Goal: Task Accomplishment & Management: Use online tool/utility

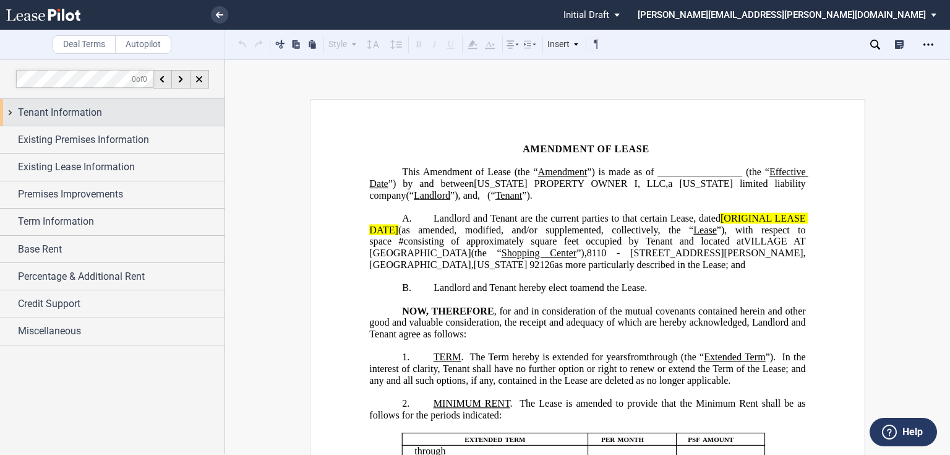
click at [91, 113] on span "Tenant Information" at bounding box center [60, 112] width 84 height 15
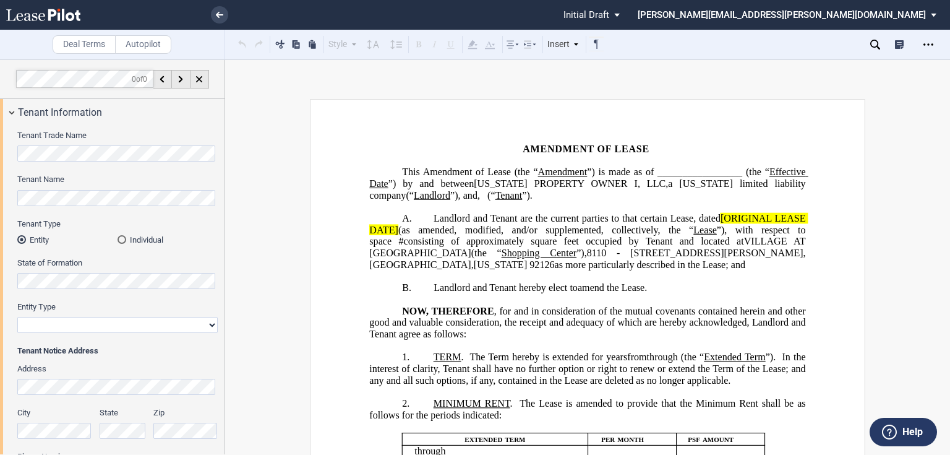
scroll to position [297, 0]
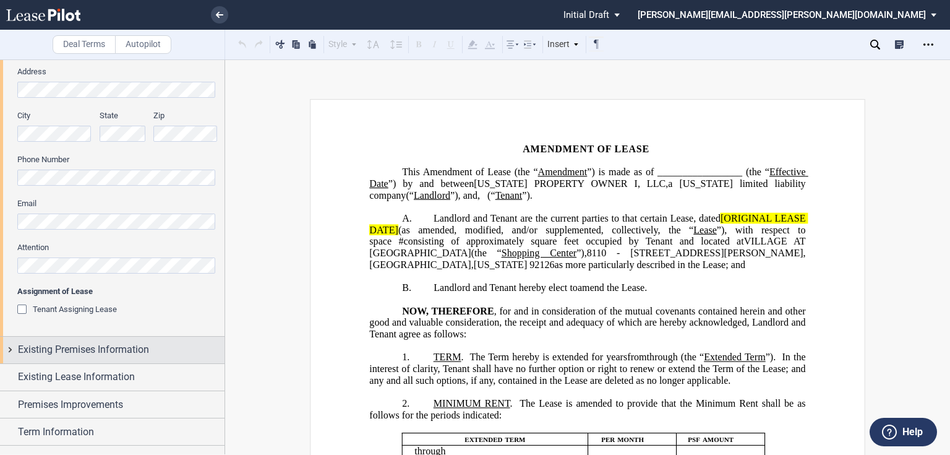
click at [75, 347] on span "Existing Premises Information" at bounding box center [83, 349] width 131 height 15
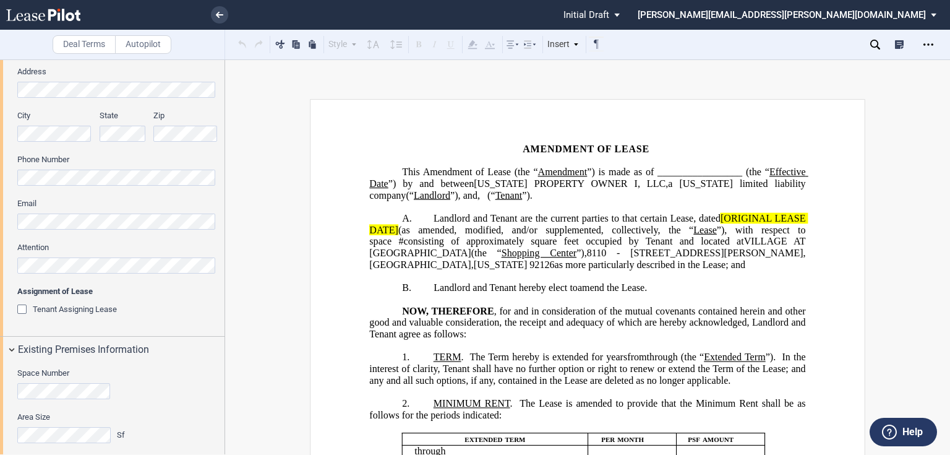
scroll to position [445, 0]
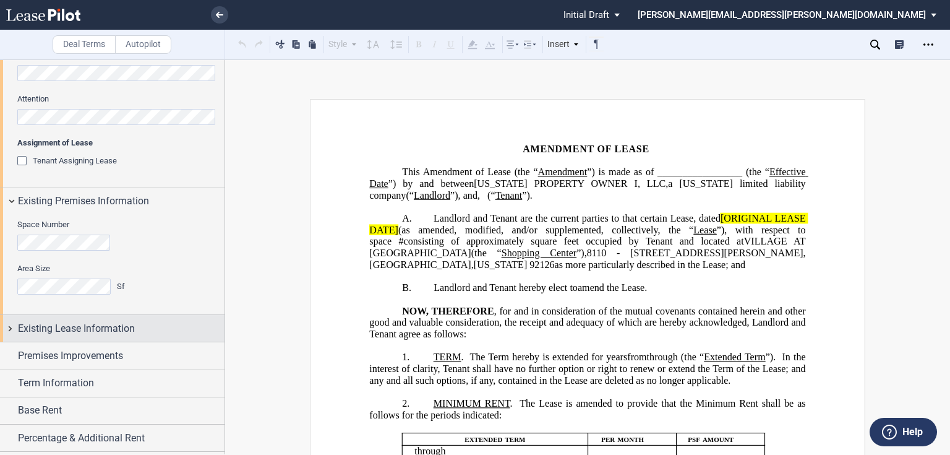
click at [81, 328] on span "Existing Lease Information" at bounding box center [76, 328] width 117 height 15
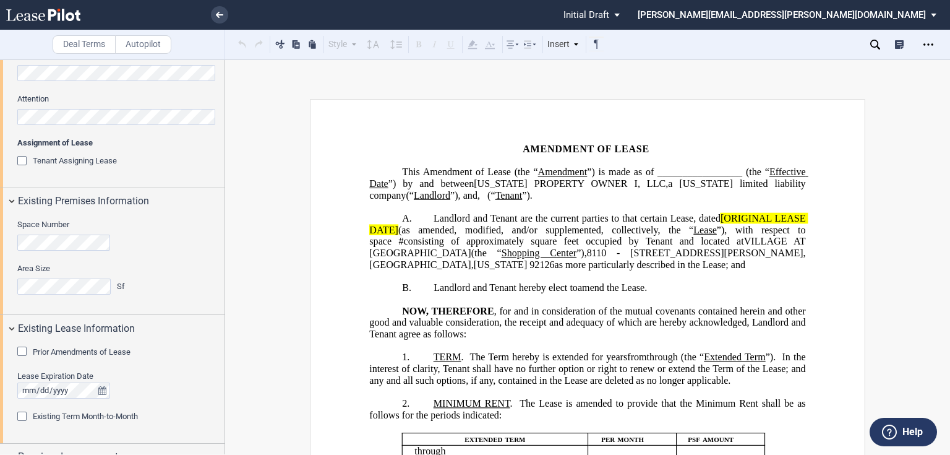
click at [67, 349] on span "Prior Amendments of Lease" at bounding box center [82, 351] width 98 height 9
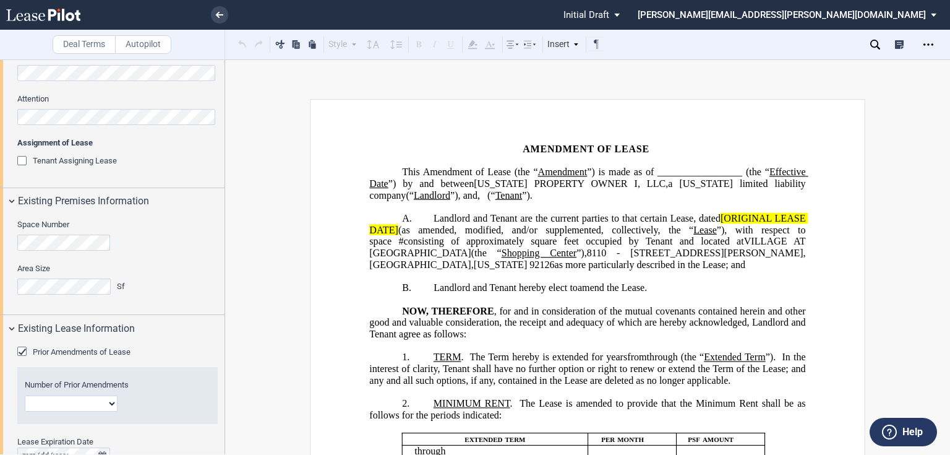
click at [53, 400] on select "1 2 3 4 5 6 7 8 9 10 11 12" at bounding box center [71, 403] width 93 height 16
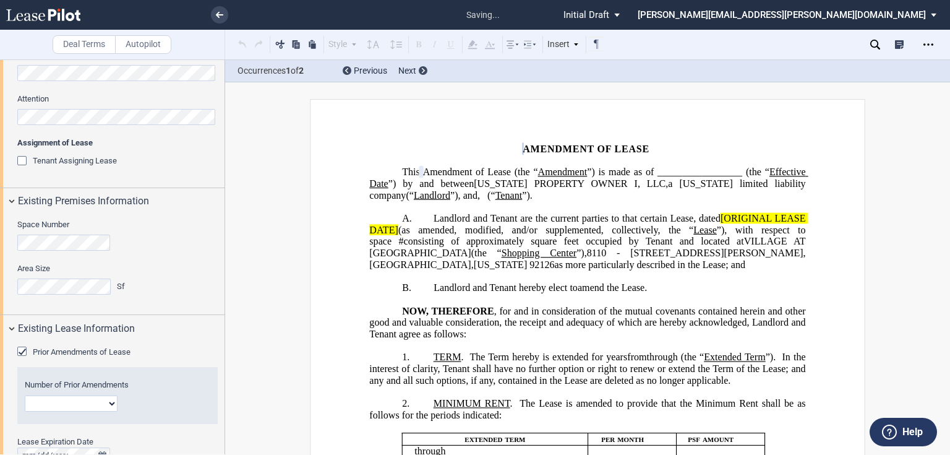
select select "number:2"
click at [25, 395] on select "1 2 3 4 5 6 7 8 9 10 11 12" at bounding box center [71, 403] width 93 height 16
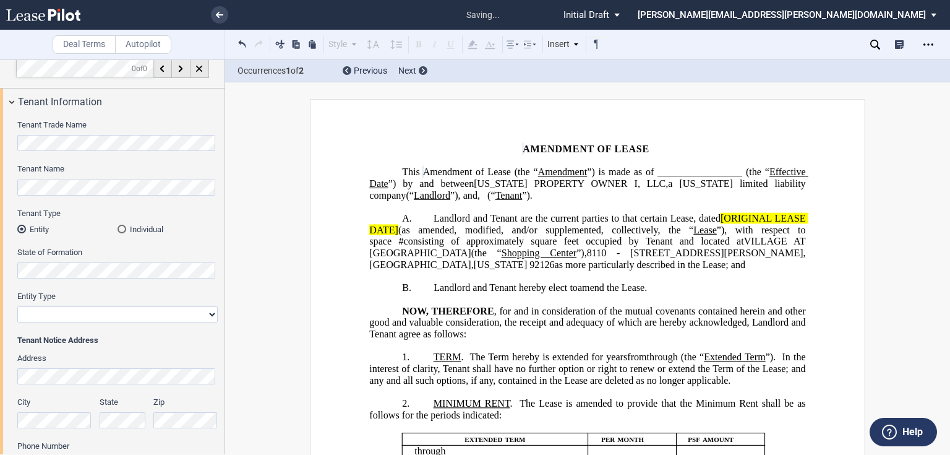
scroll to position [0, 0]
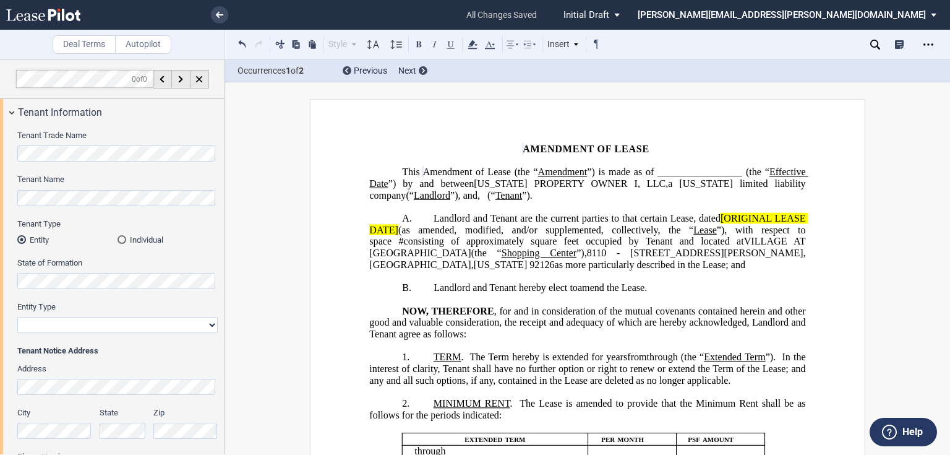
click at [756, 174] on span "”) is made as of _________________ (the “" at bounding box center [678, 171] width 182 height 11
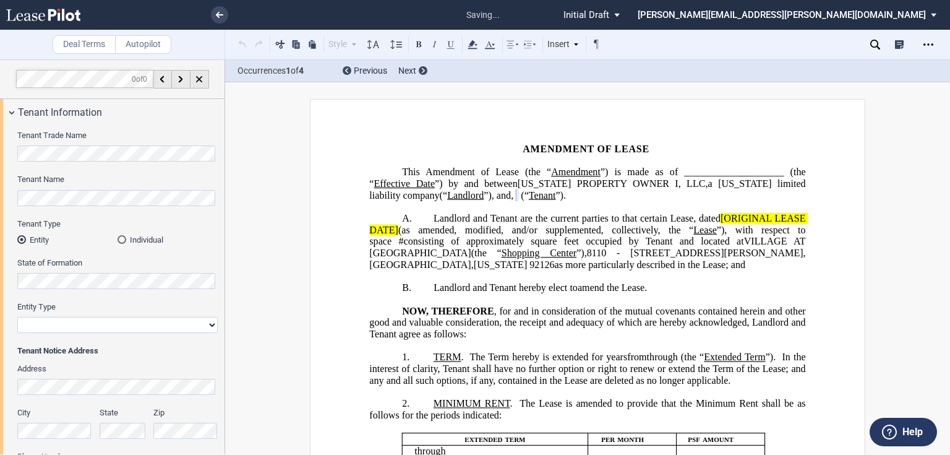
click at [76, 328] on select "Corporation Limited Liability Company General Partnership Limited Partnership O…" at bounding box center [117, 325] width 200 height 16
select select "corporation"
click at [17, 317] on select "Corporation Limited Liability Company General Partnership Limited Partnership O…" at bounding box center [117, 325] width 200 height 16
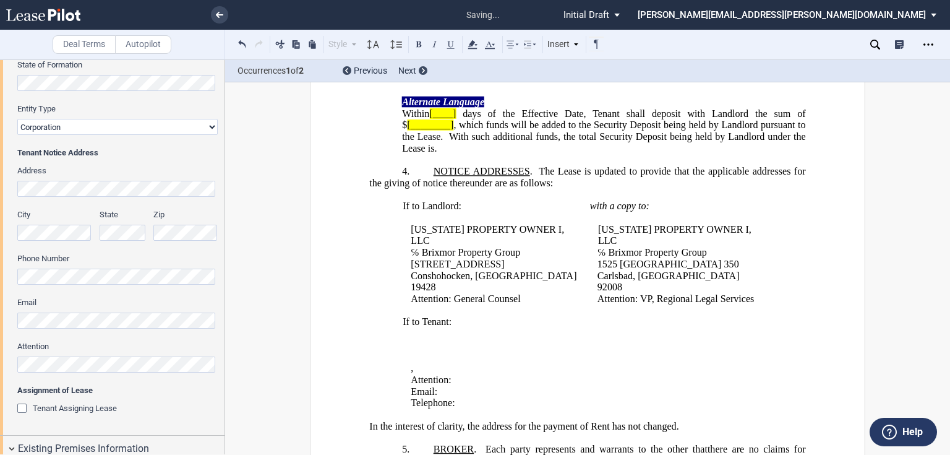
scroll to position [495, 0]
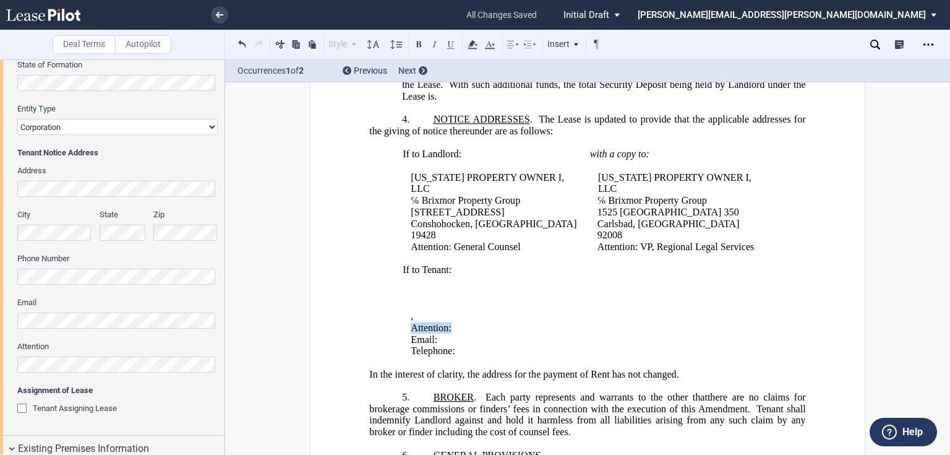
drag, startPoint x: 519, startPoint y: 329, endPoint x: 408, endPoint y: 329, distance: 110.7
click at [411, 329] on p "Attention: ﻿ ﻿" at bounding box center [594, 328] width 366 height 12
click at [419, 327] on p "﻿ ﻿" at bounding box center [594, 328] width 366 height 12
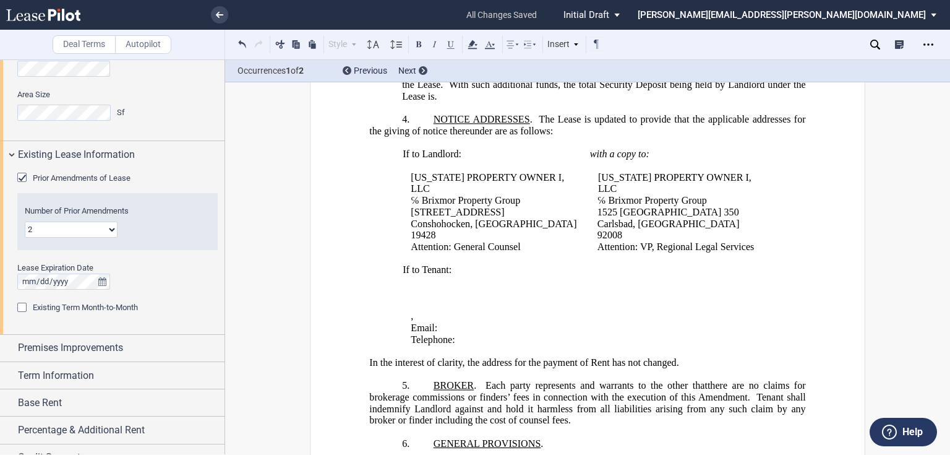
scroll to position [643, 0]
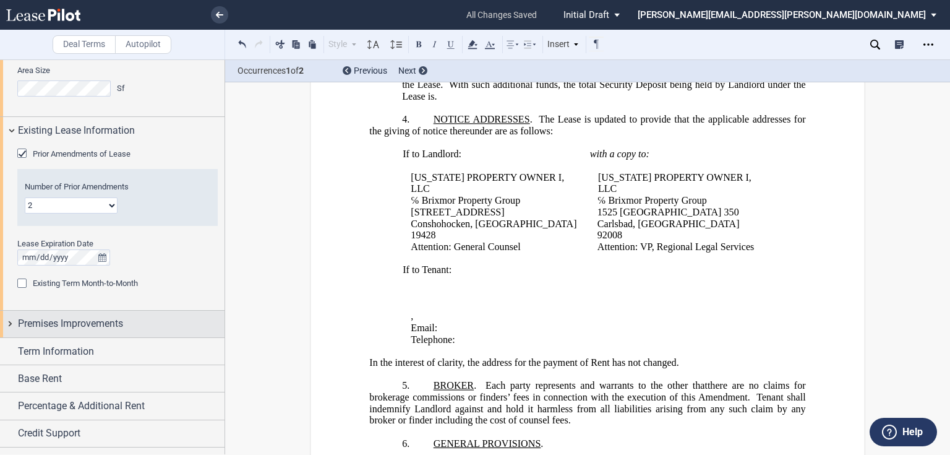
click at [88, 316] on span "Premises Improvements" at bounding box center [70, 323] width 105 height 15
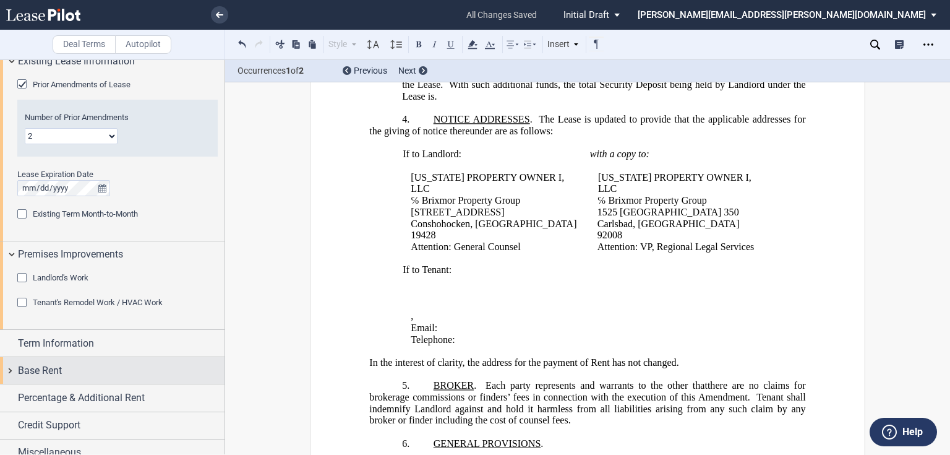
scroll to position [724, 0]
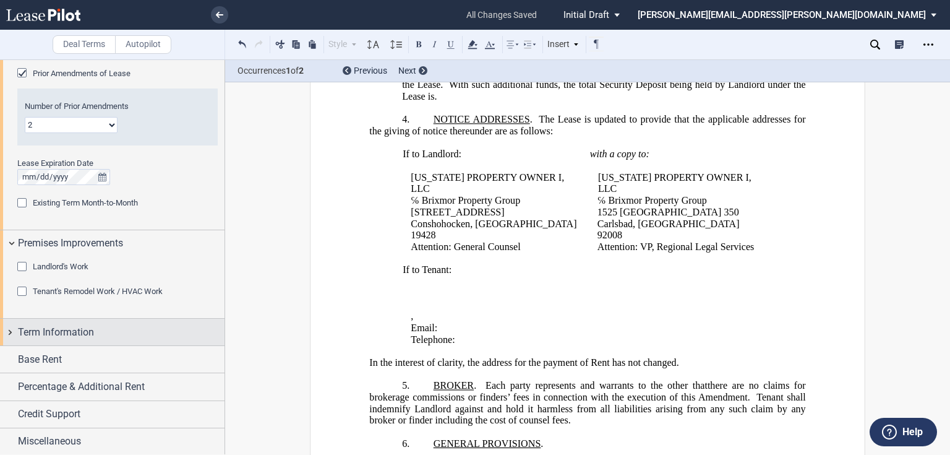
click at [57, 338] on span "Term Information" at bounding box center [56, 332] width 76 height 15
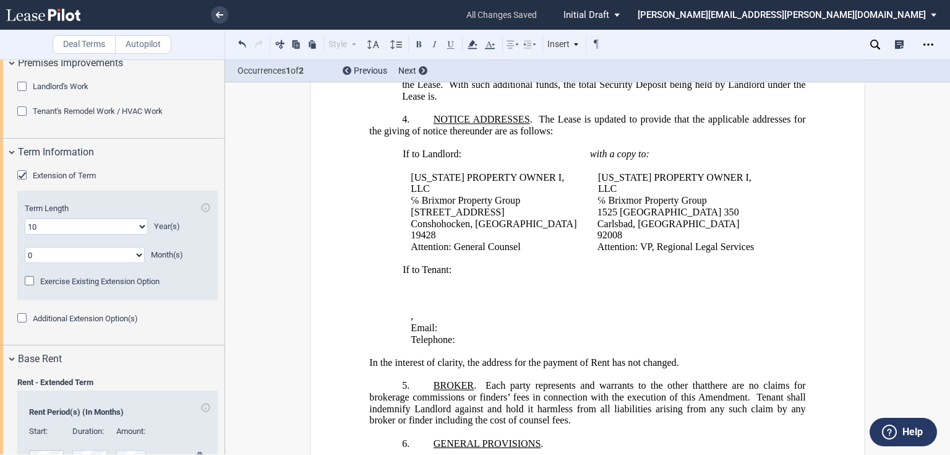
scroll to position [1077, 0]
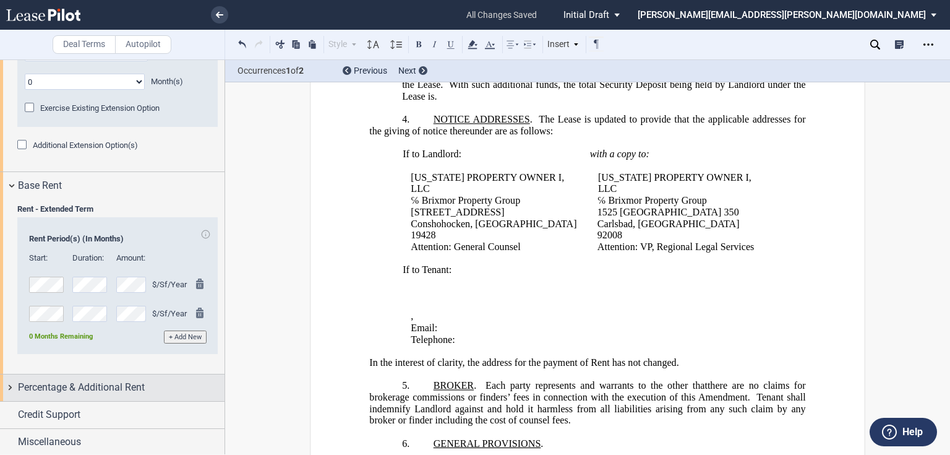
click at [87, 391] on span "Percentage & Additional Rent" at bounding box center [81, 387] width 127 height 15
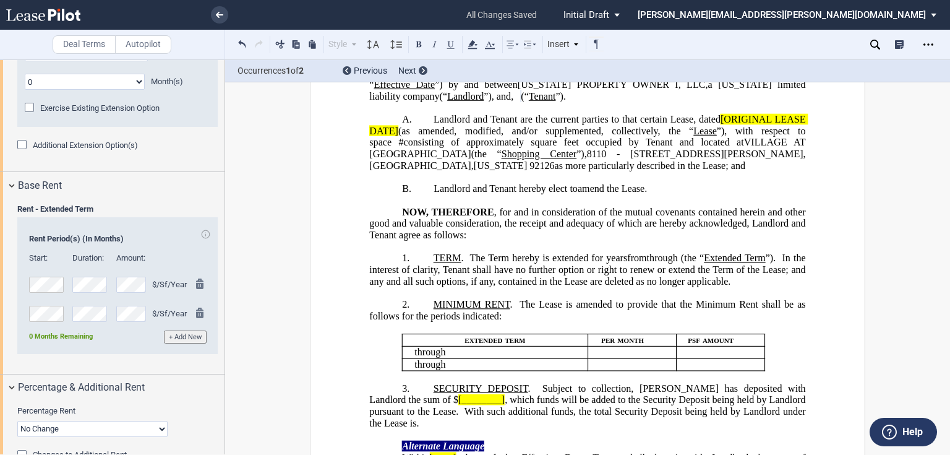
scroll to position [0, 0]
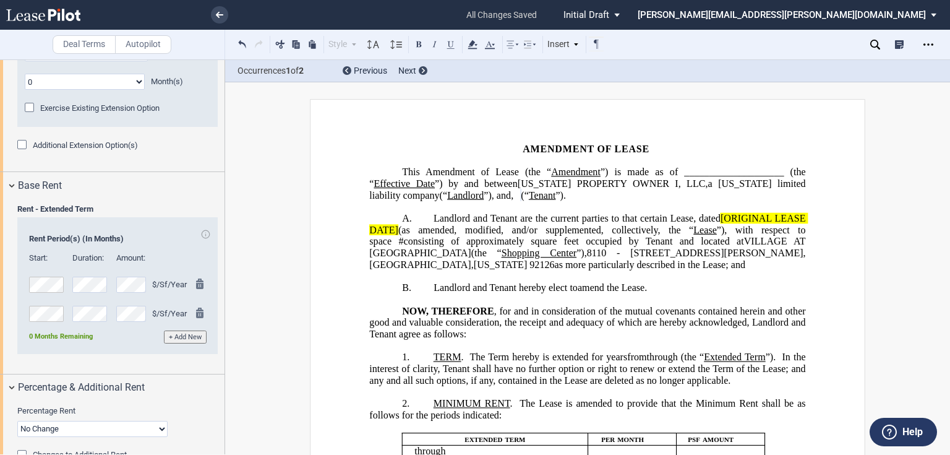
click at [720, 218] on span "[ORIGINAL LEASE DATE]" at bounding box center [588, 224] width 439 height 22
click at [718, 219] on span "[ORIGINAL LEASE DATE]" at bounding box center [588, 224] width 439 height 22
click at [398, 229] on span "(as amended, modified, and/or supplemented, collectively, the “" at bounding box center [545, 229] width 295 height 11
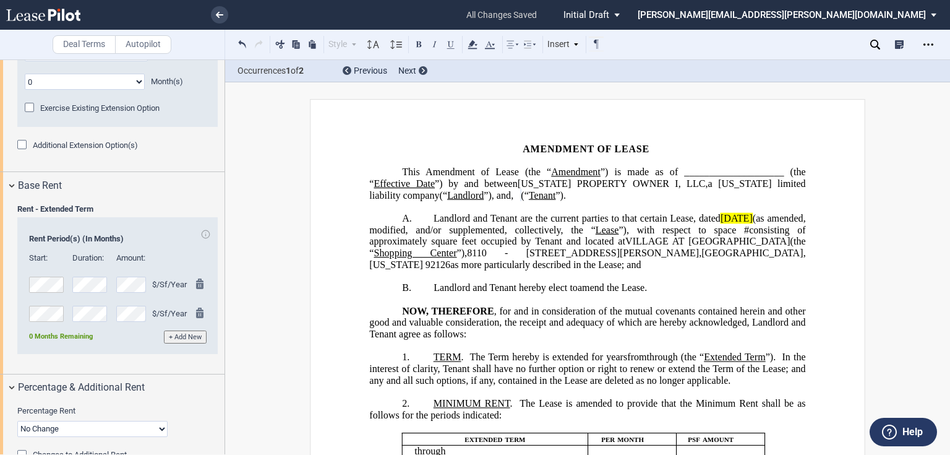
click at [718, 215] on span "Landlord and Tenant are the current parties to that certain Lease, dated" at bounding box center [577, 218] width 287 height 11
click at [475, 46] on icon at bounding box center [472, 44] width 15 height 15
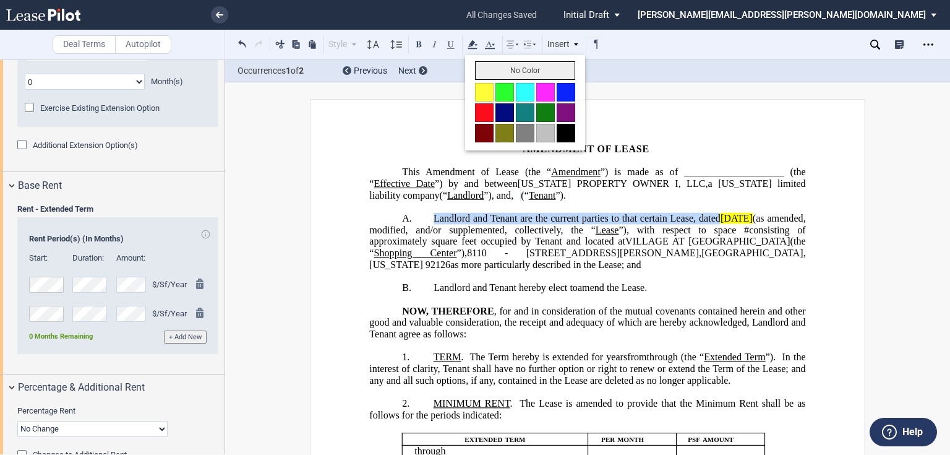
click at [492, 71] on button "No Color" at bounding box center [525, 70] width 100 height 19
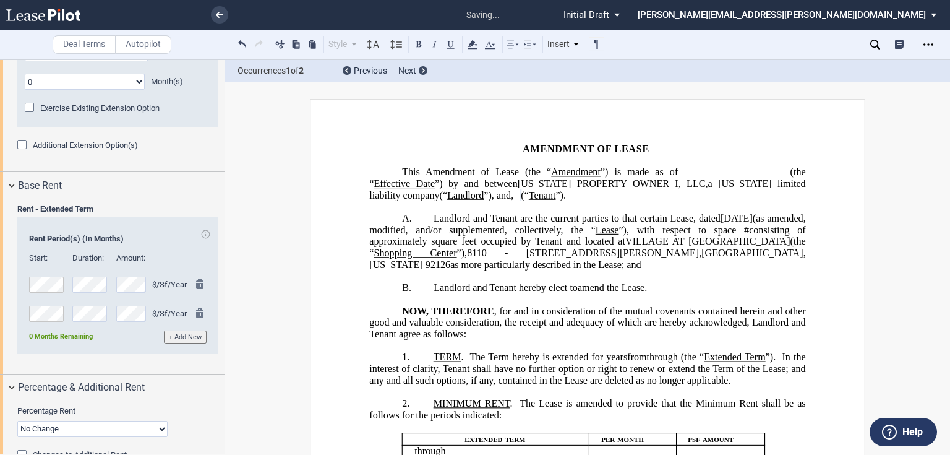
click at [516, 210] on p "﻿" at bounding box center [587, 207] width 436 height 12
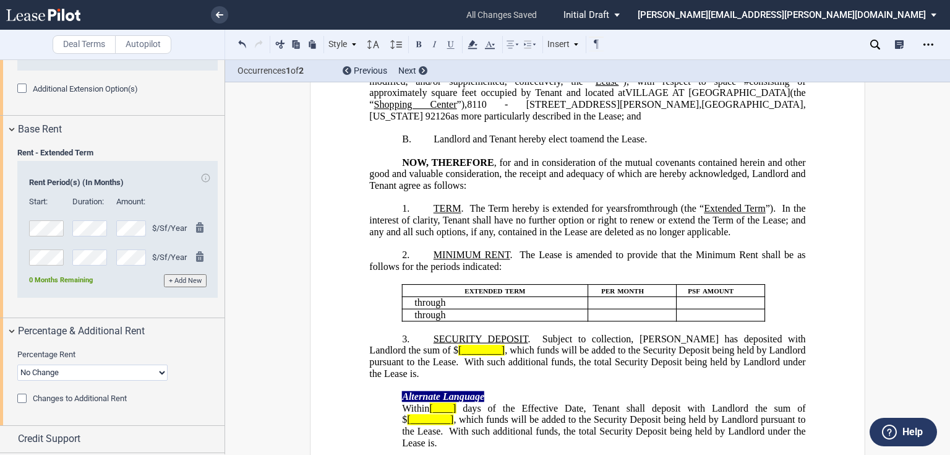
scroll to position [1158, 0]
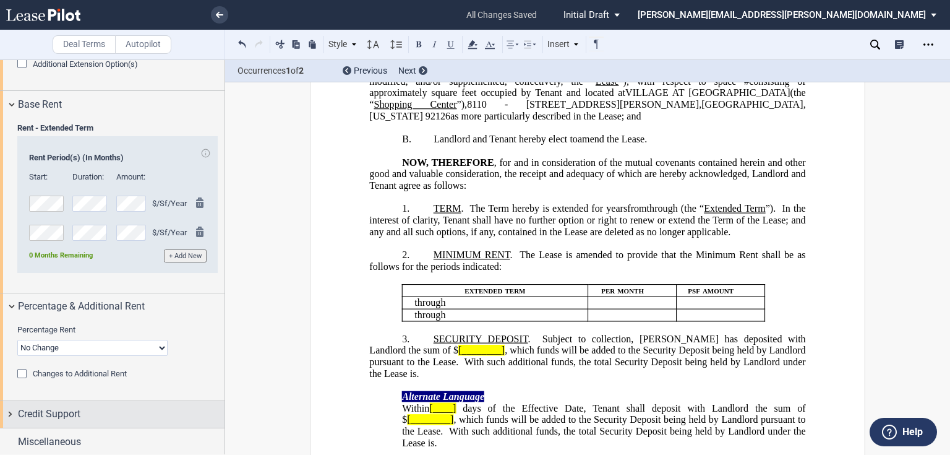
click at [59, 416] on span "Credit Support" at bounding box center [49, 413] width 62 height 15
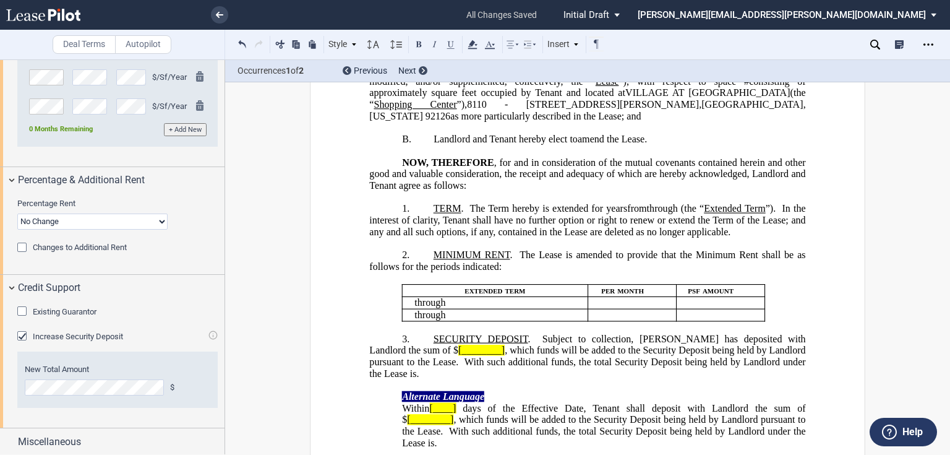
click at [58, 335] on span "Increase Security Deposit" at bounding box center [78, 336] width 90 height 9
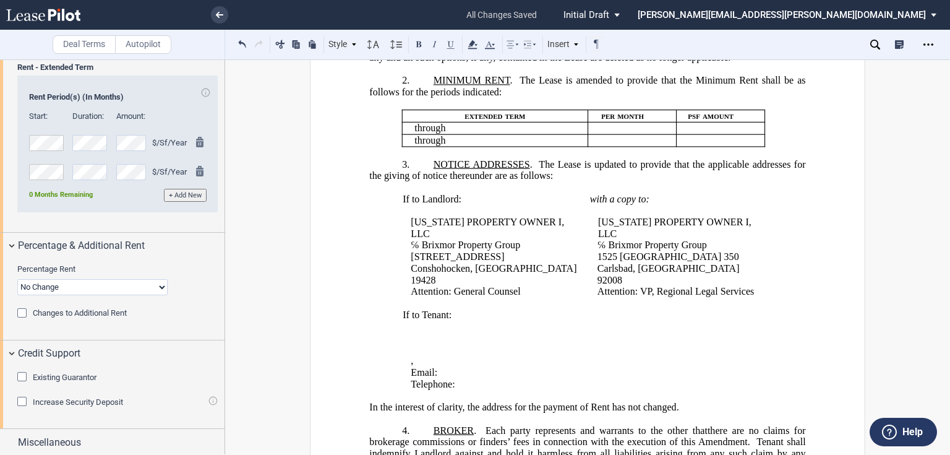
scroll to position [346, 0]
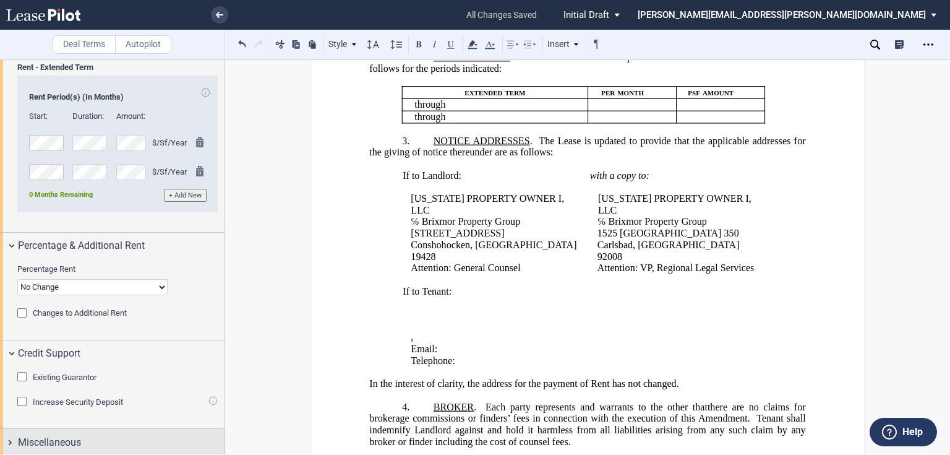
click at [71, 435] on span "Miscellaneous" at bounding box center [49, 442] width 63 height 15
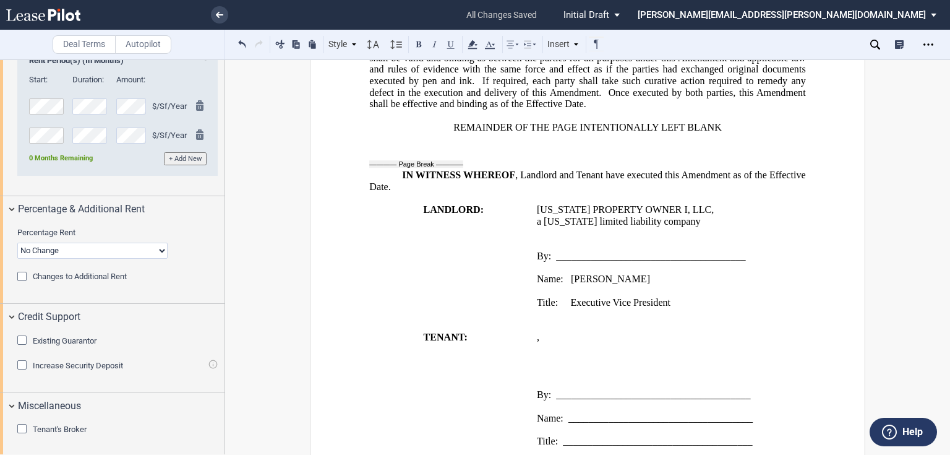
scroll to position [1086, 0]
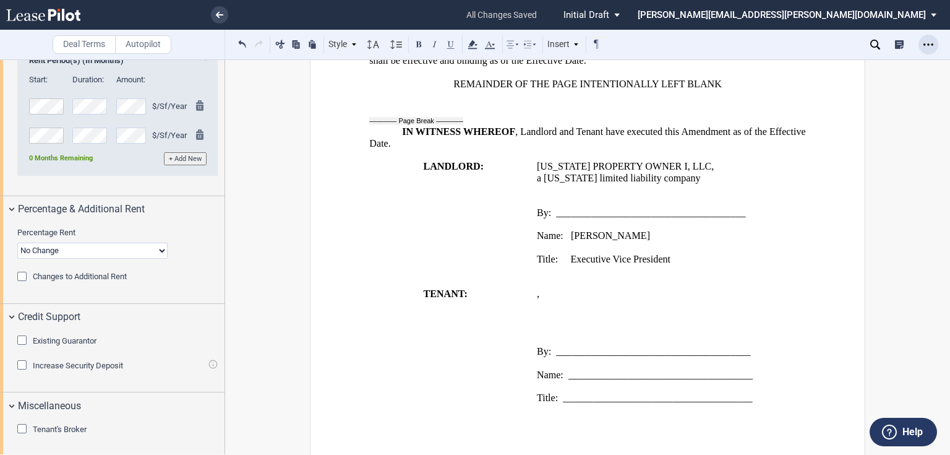
click at [920, 46] on div "Open Lease options menu" at bounding box center [929, 45] width 20 height 20
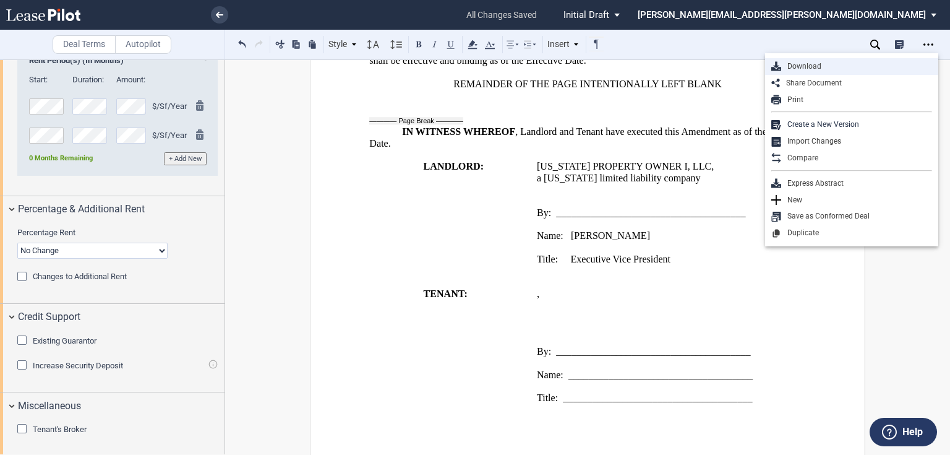
click at [818, 68] on div "Download" at bounding box center [856, 66] width 151 height 11
